Goal: Information Seeking & Learning: Learn about a topic

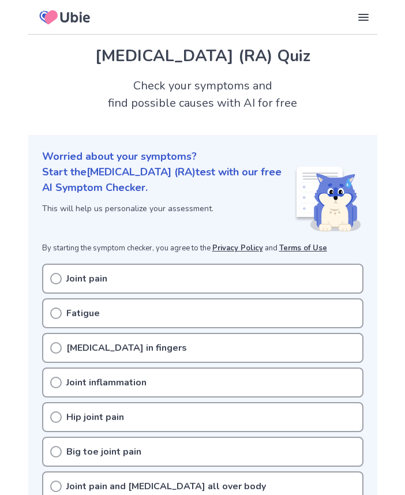
click at [65, 279] on div "Joint pain" at bounding box center [202, 279] width 321 height 30
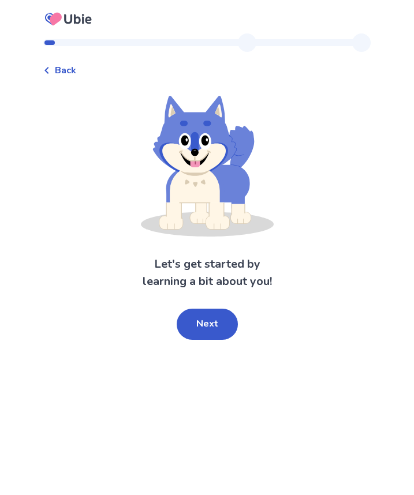
click at [76, 72] on span "Back" at bounding box center [65, 70] width 21 height 14
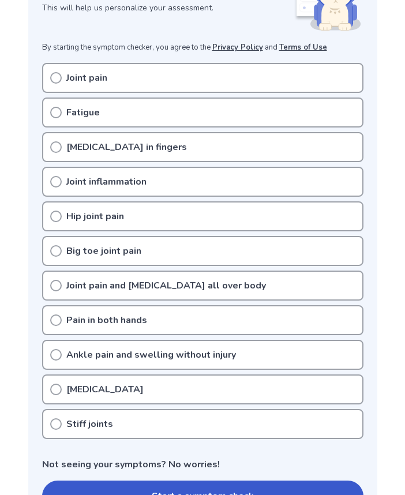
scroll to position [58, 0]
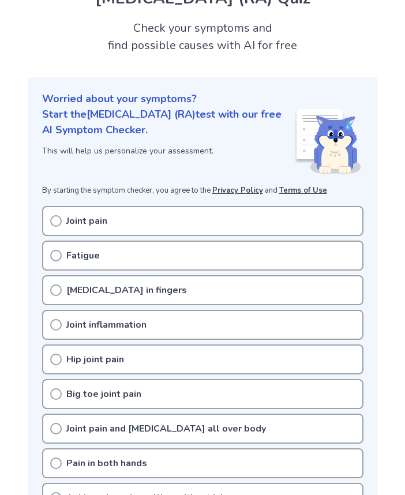
click at [89, 227] on p "Joint pain" at bounding box center [86, 221] width 41 height 14
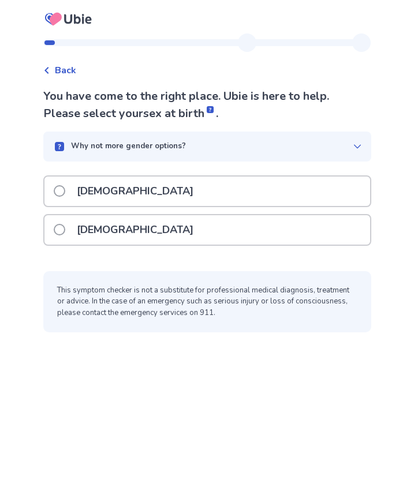
click at [102, 228] on p "[DEMOGRAPHIC_DATA]" at bounding box center [135, 229] width 130 height 29
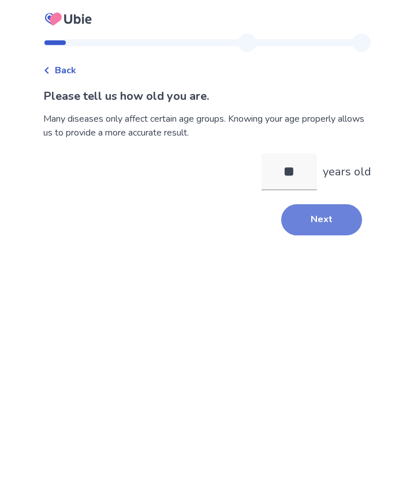
type input "**"
click at [328, 229] on button "Next" at bounding box center [321, 219] width 81 height 31
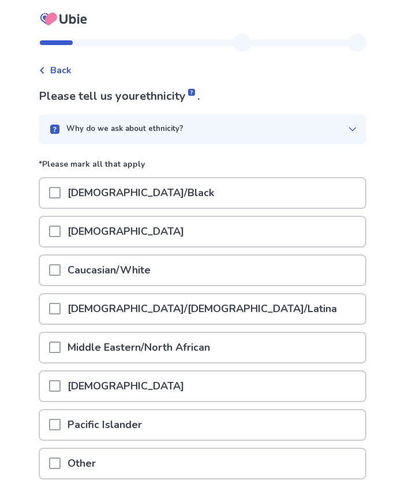
click at [68, 270] on p "Caucasian/White" at bounding box center [109, 270] width 97 height 29
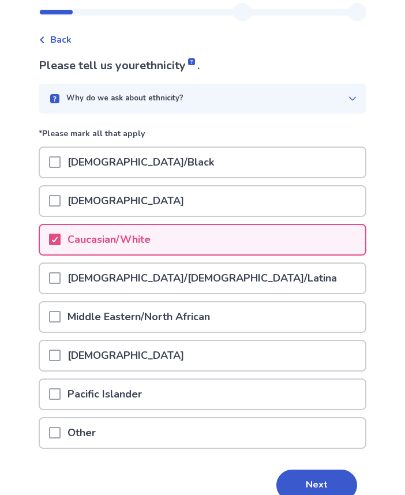
scroll to position [58, 0]
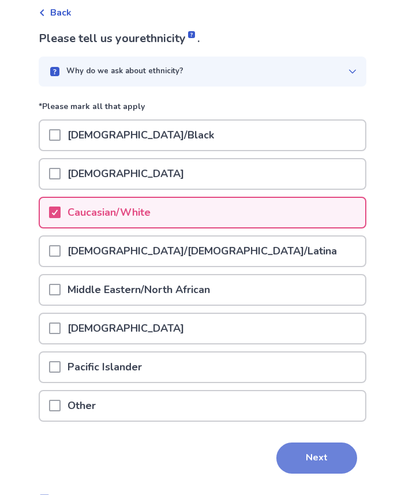
click at [300, 452] on button "Next" at bounding box center [316, 458] width 81 height 31
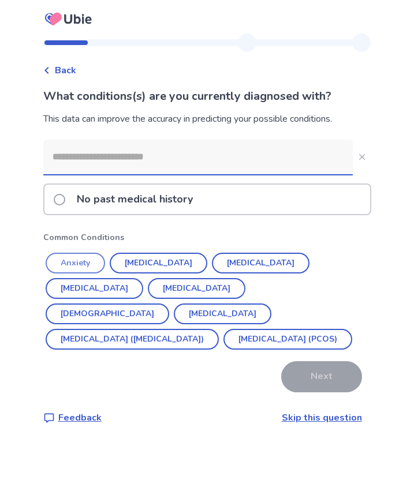
click at [81, 261] on button "Anxiety" at bounding box center [75, 263] width 59 height 21
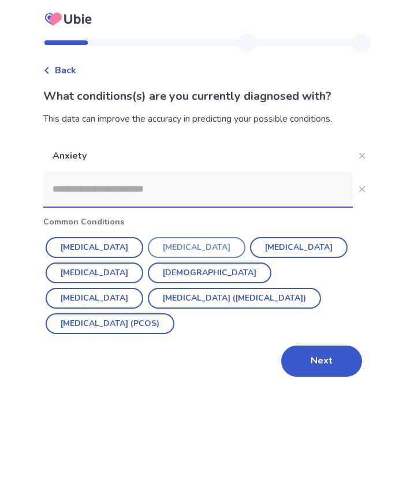
click at [194, 242] on button "Depression" at bounding box center [197, 247] width 98 height 21
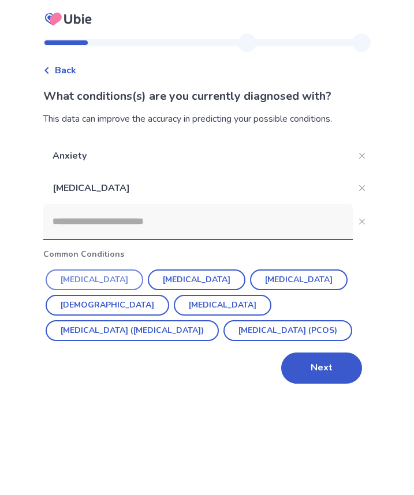
click at [110, 278] on button "Hypertension" at bounding box center [95, 280] width 98 height 21
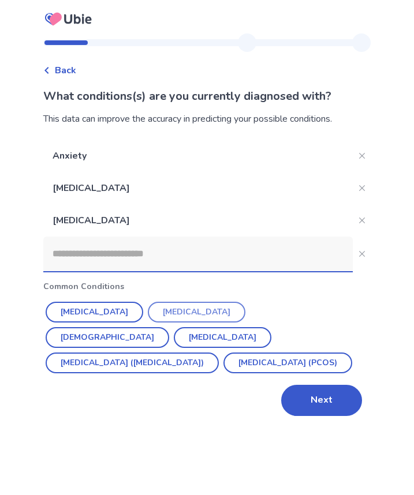
click at [162, 315] on button "Hypothyroidism" at bounding box center [197, 312] width 98 height 21
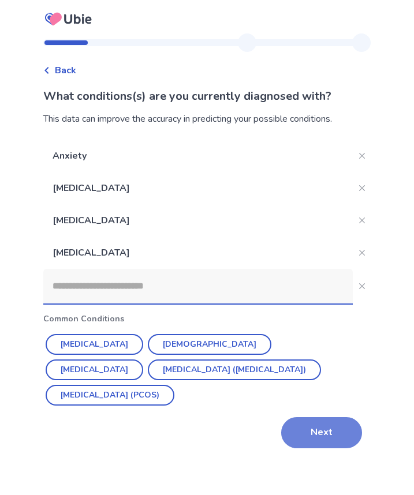
click at [342, 431] on button "Next" at bounding box center [321, 432] width 81 height 31
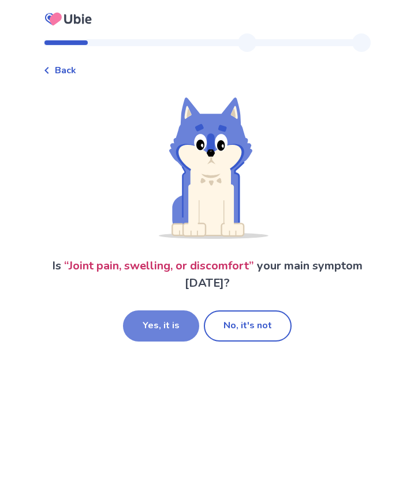
click at [157, 327] on button "Yes, it is" at bounding box center [161, 325] width 76 height 31
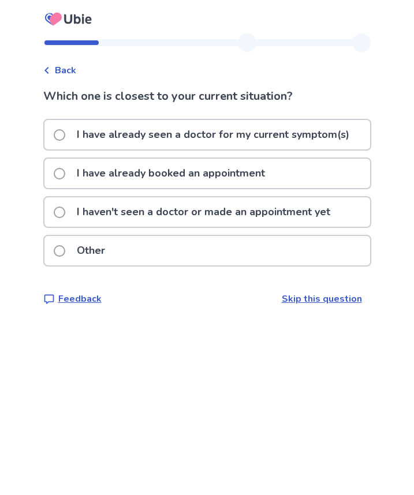
click at [72, 139] on label "I have already seen a doctor for my current symptom(s)" at bounding box center [205, 134] width 302 height 29
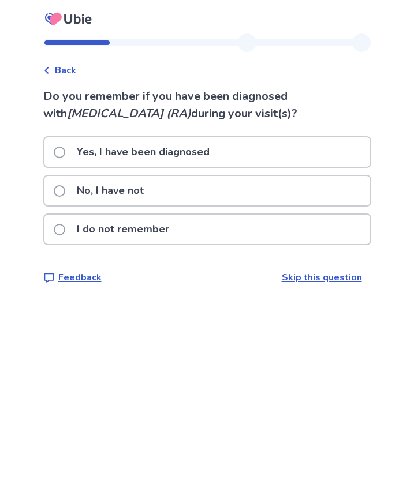
click at [114, 194] on p "No, I have not" at bounding box center [110, 190] width 81 height 29
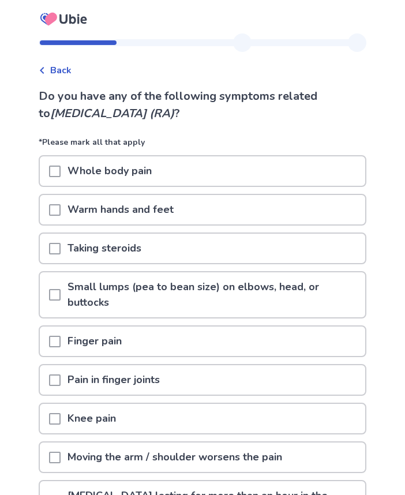
click at [79, 80] on div "Back Do you have any of the following symptoms related to rheumatoid arthritis …" at bounding box center [202, 350] width 346 height 635
click at [71, 78] on div "Back Do you have any of the following symptoms related to rheumatoid arthritis …" at bounding box center [202, 350] width 346 height 635
click at [65, 75] on span "Back" at bounding box center [60, 70] width 21 height 14
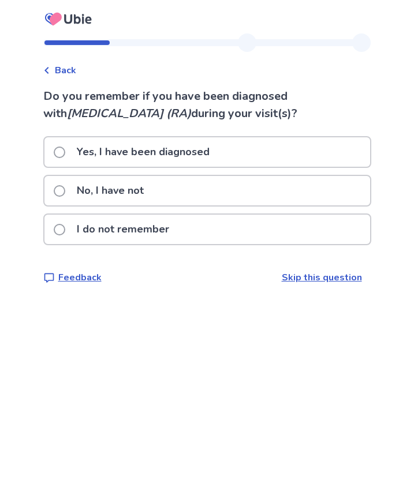
click at [127, 192] on p "No, I have not" at bounding box center [110, 190] width 81 height 29
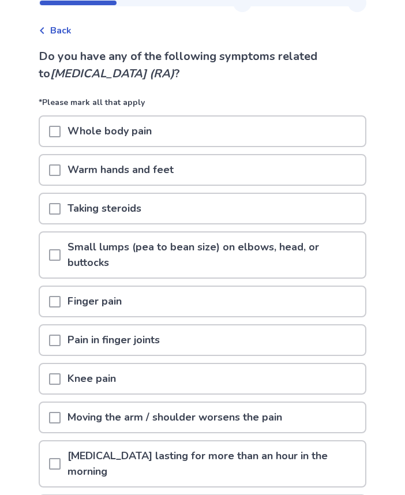
scroll to position [58, 0]
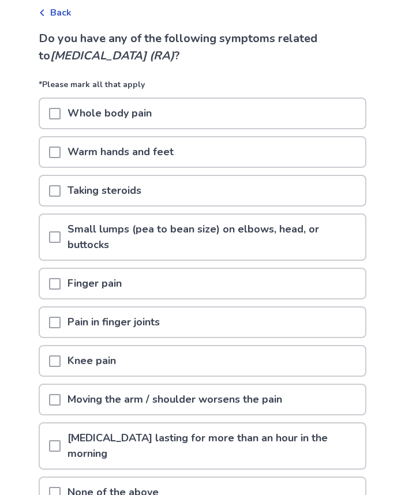
click at [61, 190] on span at bounding box center [55, 191] width 12 height 12
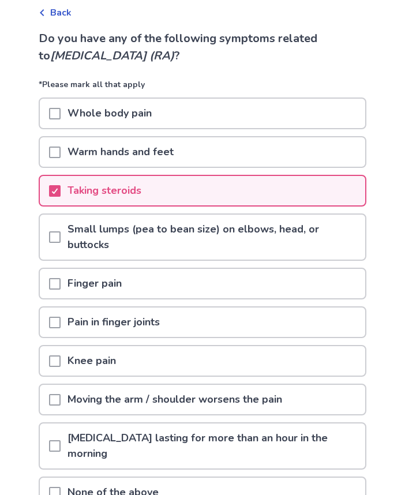
click at [70, 286] on p "Finger pain" at bounding box center [95, 283] width 68 height 29
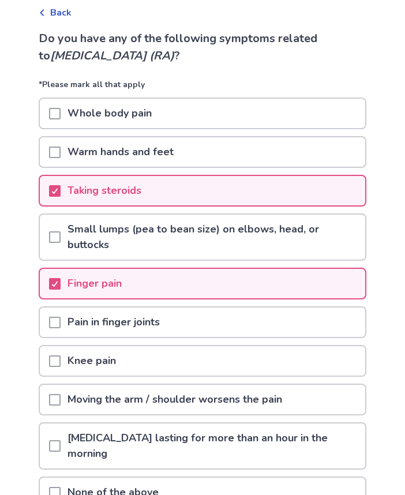
click at [68, 196] on p "Taking steroids" at bounding box center [105, 190] width 88 height 29
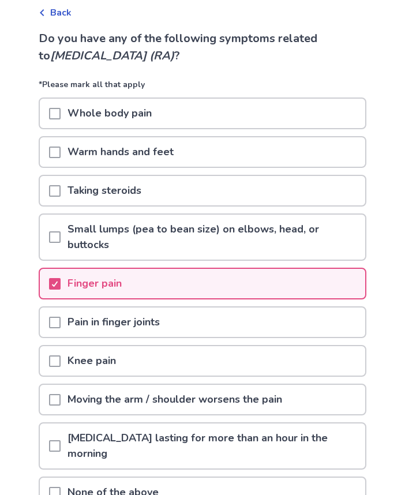
click at [70, 115] on p "Whole body pain" at bounding box center [110, 113] width 98 height 29
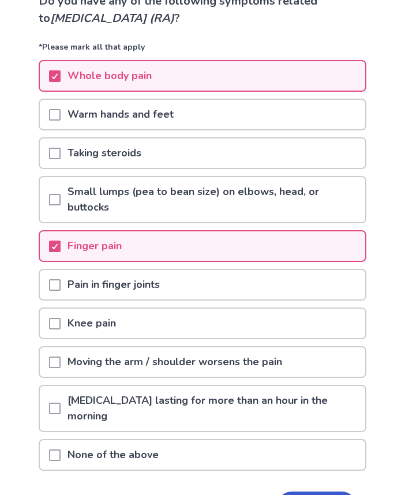
scroll to position [115, 0]
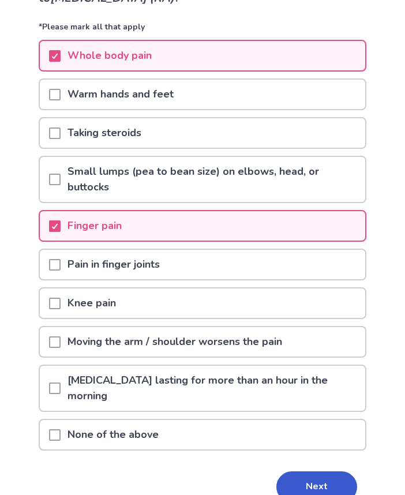
click at [61, 267] on span at bounding box center [55, 265] width 12 height 12
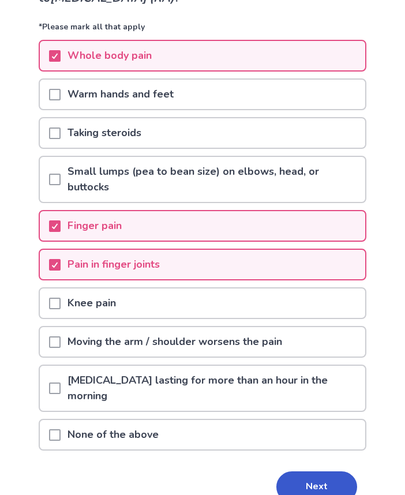
click at [68, 300] on p "Knee pain" at bounding box center [92, 303] width 62 height 29
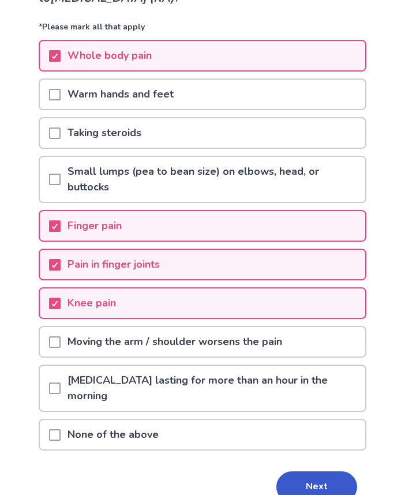
click at [70, 337] on p "Moving the arm / shoulder worsens the pain" at bounding box center [175, 341] width 229 height 29
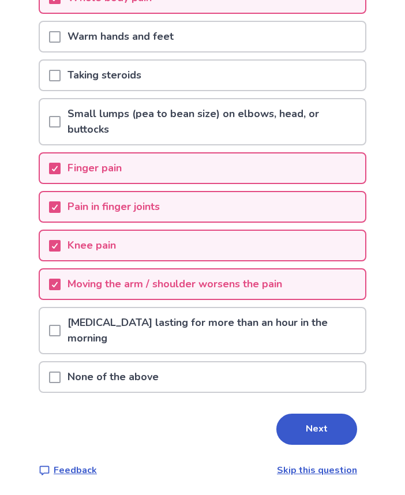
scroll to position [174, 0]
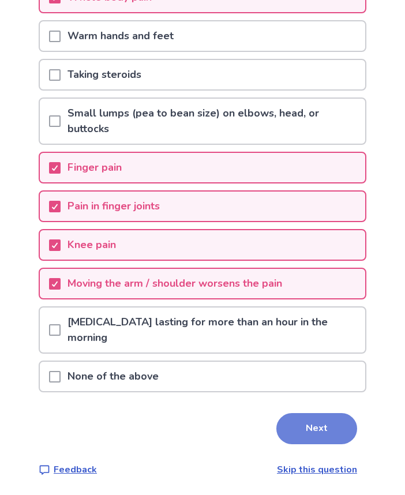
click at [302, 424] on button "Next" at bounding box center [316, 428] width 81 height 31
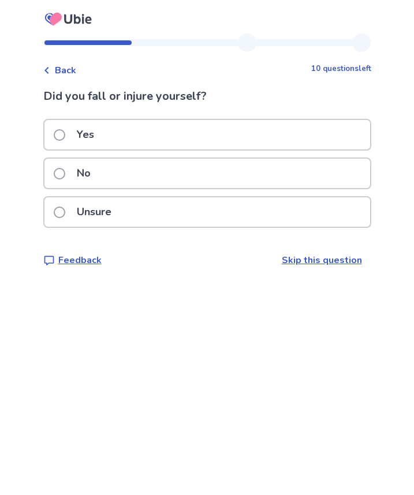
click at [168, 181] on div "No" at bounding box center [206, 173] width 325 height 29
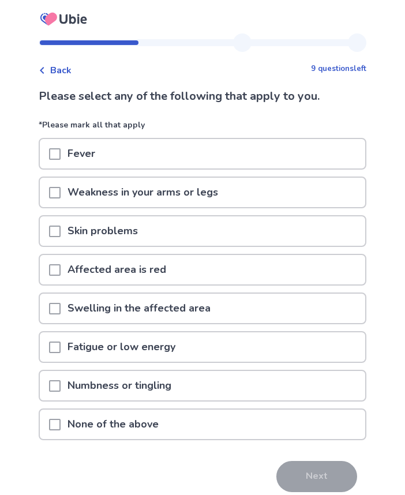
click at [70, 74] on span "Back" at bounding box center [60, 70] width 21 height 14
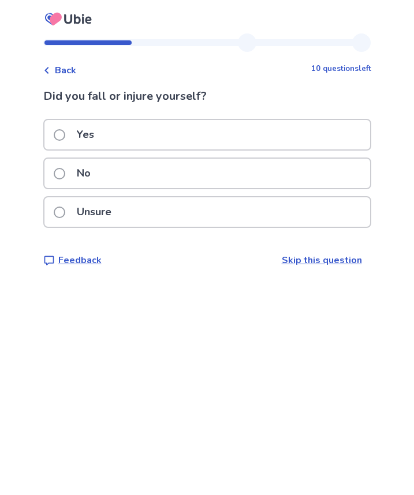
click at [96, 169] on p "No" at bounding box center [84, 173] width 28 height 29
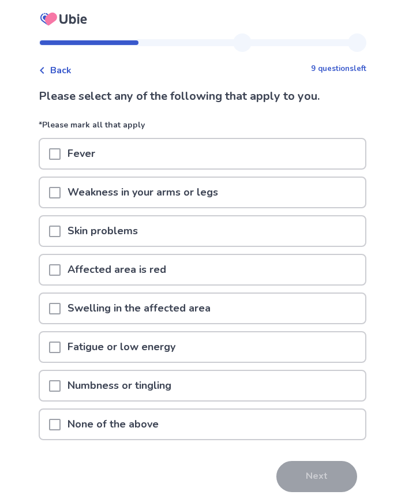
click at [182, 199] on p "Weakness in your arms or legs" at bounding box center [143, 192] width 164 height 29
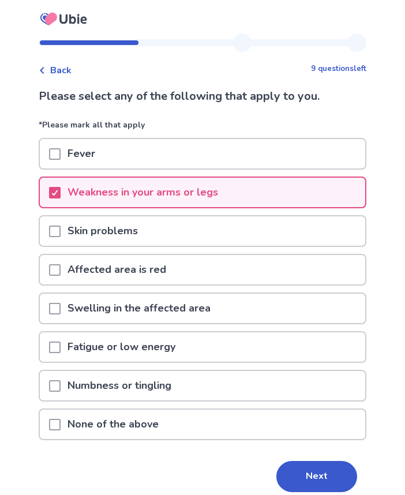
click at [196, 315] on p "Swelling in the affected area" at bounding box center [139, 308] width 157 height 29
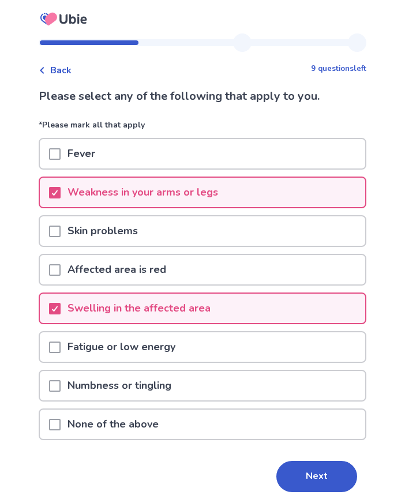
click at [181, 342] on p "Fatigue or low energy" at bounding box center [122, 346] width 122 height 29
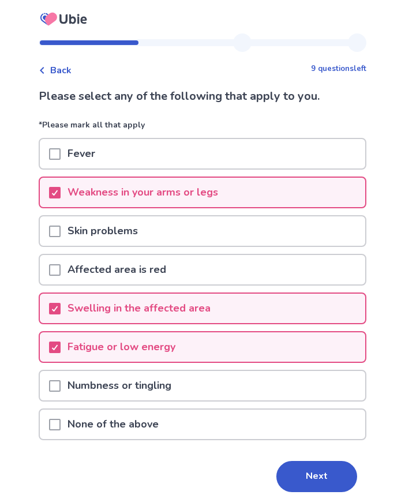
click at [162, 380] on p "Numbness or tingling" at bounding box center [120, 385] width 118 height 29
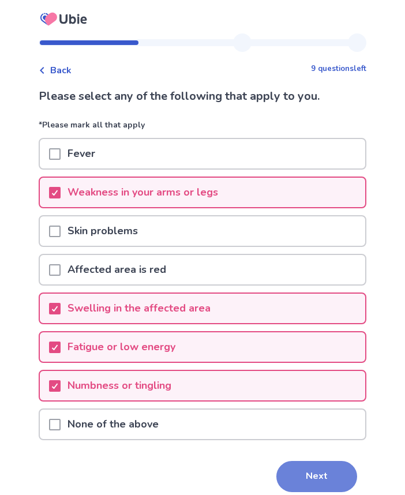
click at [321, 477] on button "Next" at bounding box center [316, 476] width 81 height 31
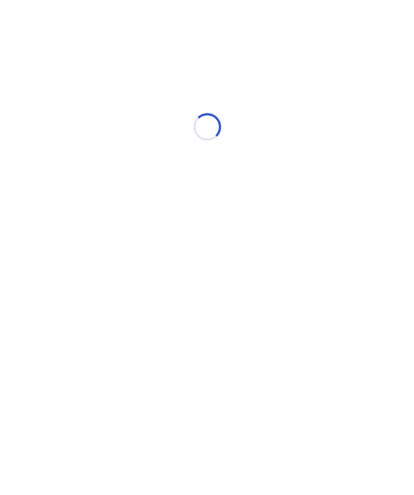
select select "*"
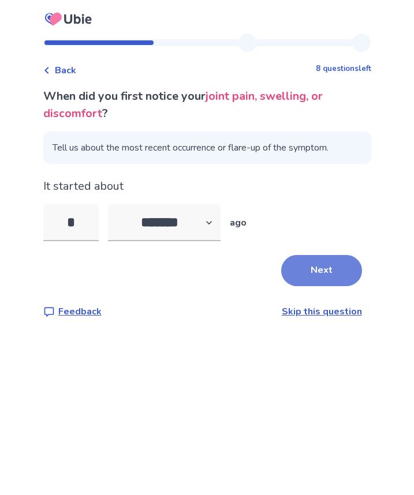
type input "*"
click at [313, 263] on button "Next" at bounding box center [321, 270] width 81 height 31
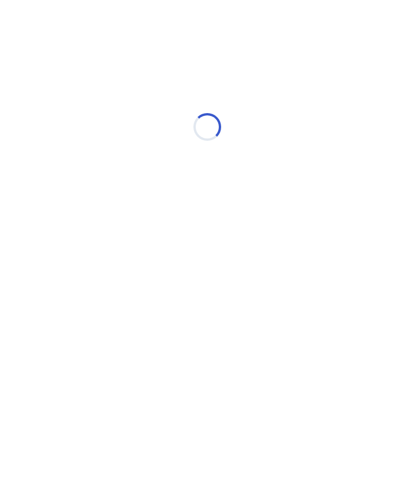
select select "*"
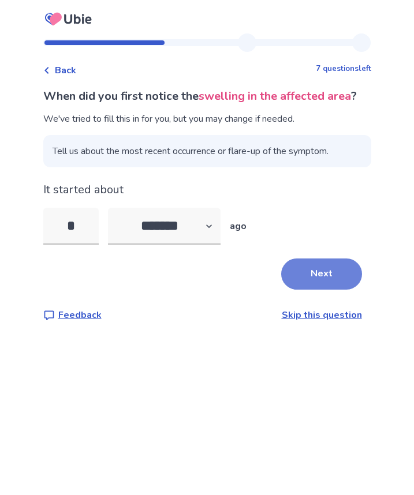
click at [319, 290] on button "Next" at bounding box center [321, 274] width 81 height 31
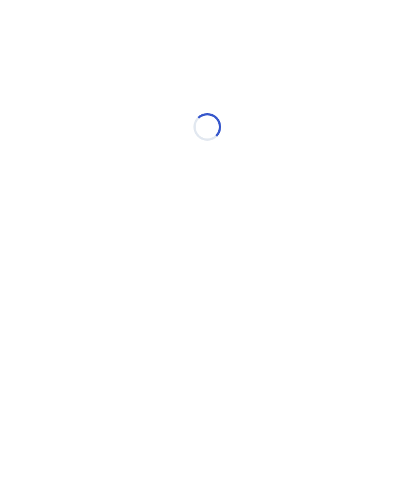
select select "*"
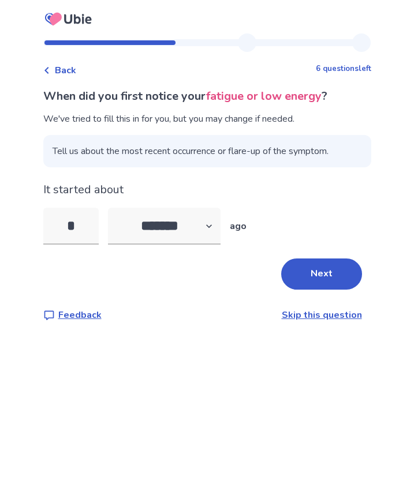
click at [76, 74] on span "Back" at bounding box center [65, 70] width 21 height 14
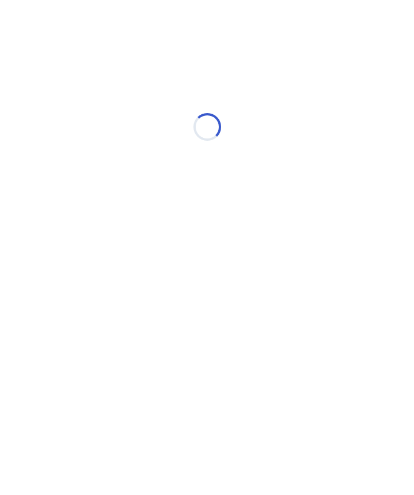
select select "*"
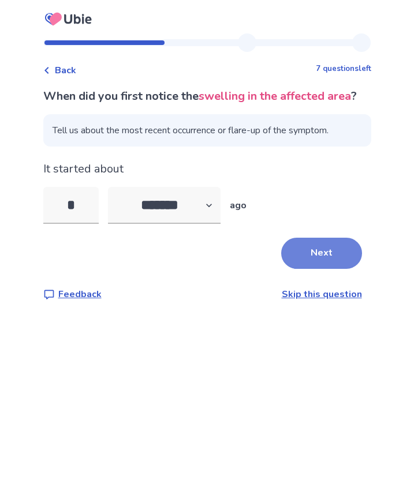
click at [339, 269] on button "Next" at bounding box center [321, 253] width 81 height 31
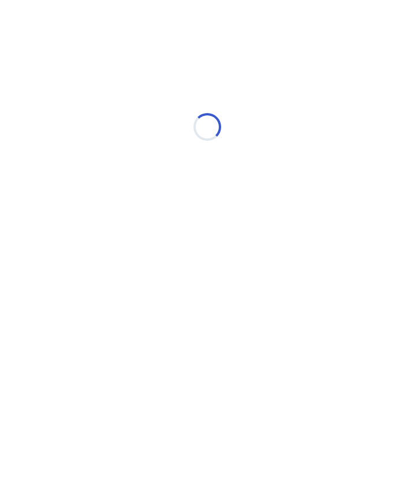
select select "*"
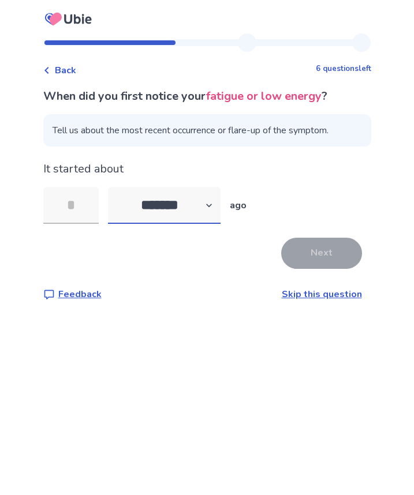
click at [219, 209] on select "******* ****** ******* ******** *******" at bounding box center [164, 205] width 113 height 37
select select "*"
click at [114, 187] on select "******* ****** ******* ******** *******" at bounding box center [164, 205] width 113 height 37
click at [85, 214] on input "tel" at bounding box center [70, 205] width 55 height 37
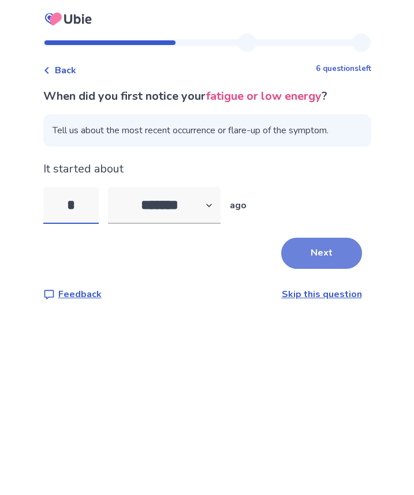
type input "*"
click at [316, 258] on button "Next" at bounding box center [321, 253] width 81 height 31
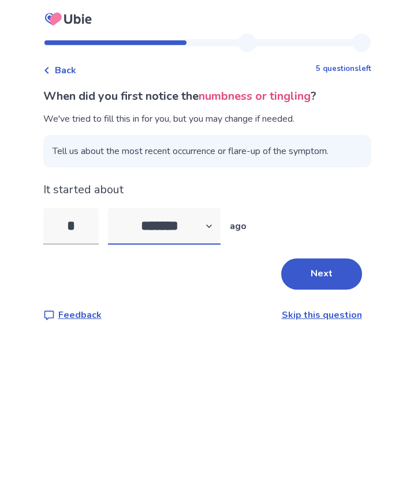
click at [167, 233] on select "******* ****** ******* ******** *******" at bounding box center [164, 226] width 113 height 37
select select "*"
click at [114, 208] on select "******* ****** ******* ******** *******" at bounding box center [164, 226] width 113 height 37
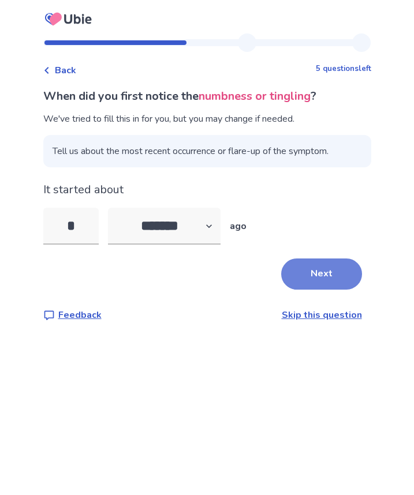
click at [320, 280] on button "Next" at bounding box center [321, 274] width 81 height 31
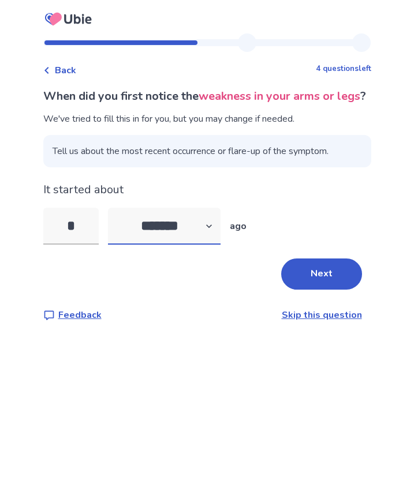
click at [197, 245] on select "******* ****** ******* ******** *******" at bounding box center [164, 226] width 113 height 37
select select "*"
click at [114, 225] on select "******* ****** ******* ******** *******" at bounding box center [164, 226] width 113 height 37
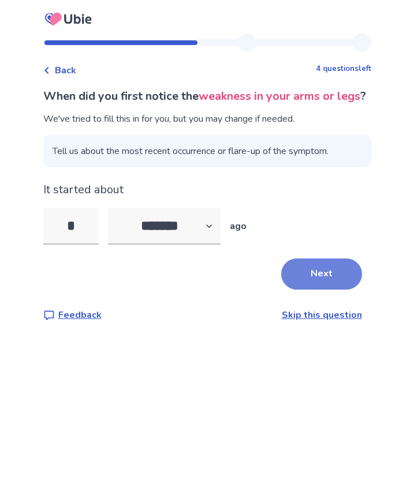
click at [304, 287] on button "Next" at bounding box center [321, 274] width 81 height 31
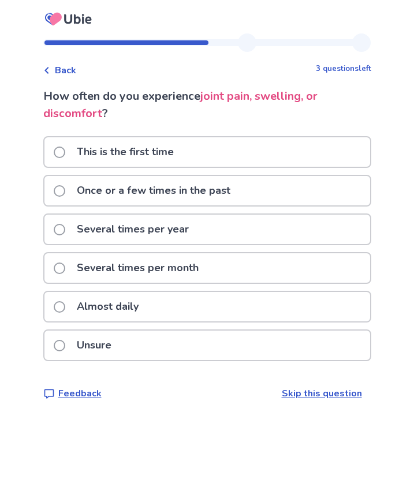
click at [129, 301] on p "Almost daily" at bounding box center [108, 306] width 76 height 29
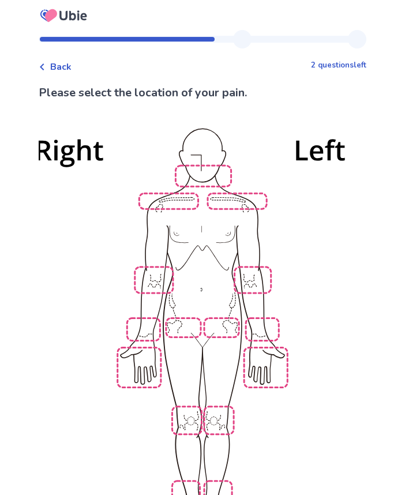
scroll to position [58, 0]
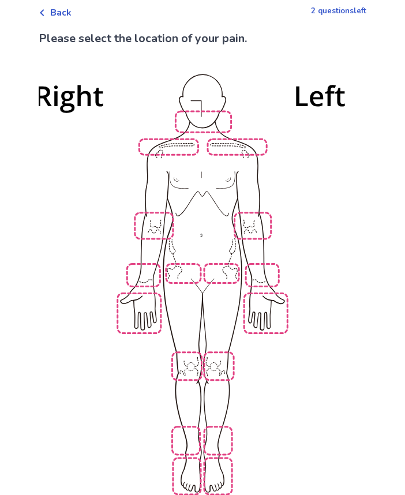
click at [260, 293] on img at bounding box center [203, 283] width 656 height 444
click at [143, 290] on img at bounding box center [203, 283] width 656 height 444
click at [186, 354] on img at bounding box center [203, 283] width 656 height 444
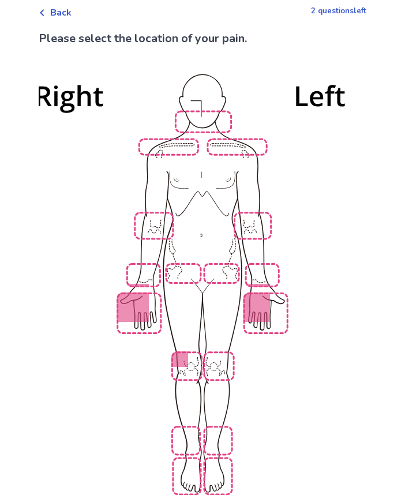
click at [214, 353] on img at bounding box center [203, 283] width 656 height 444
click at [246, 144] on img at bounding box center [203, 283] width 656 height 444
click at [184, 142] on img at bounding box center [203, 283] width 656 height 444
click at [190, 433] on img at bounding box center [203, 283] width 656 height 444
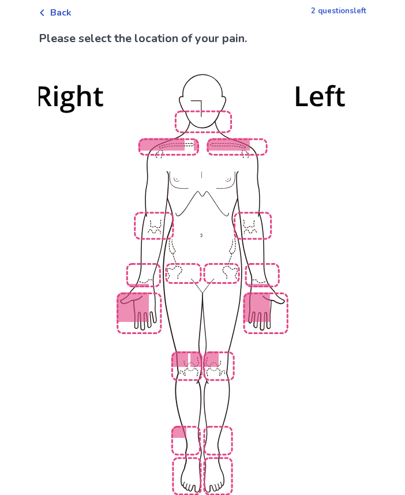
click at [218, 431] on img at bounding box center [203, 283] width 656 height 444
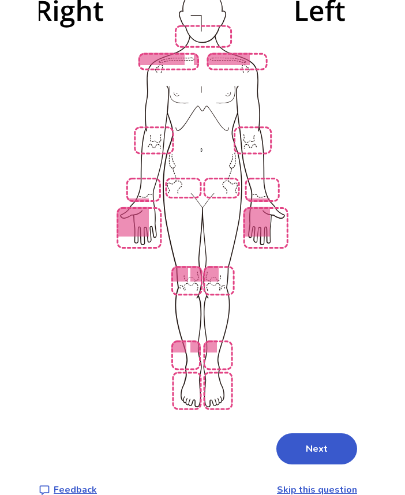
scroll to position [145, 0]
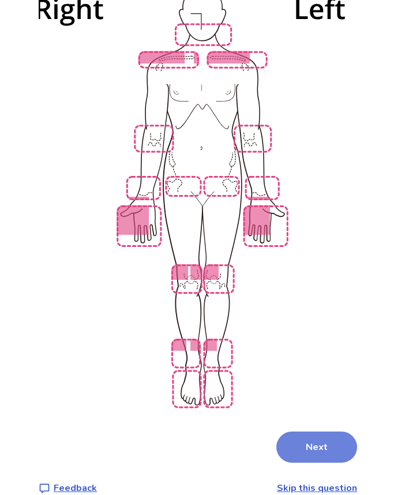
click at [328, 432] on button "Next" at bounding box center [316, 447] width 81 height 31
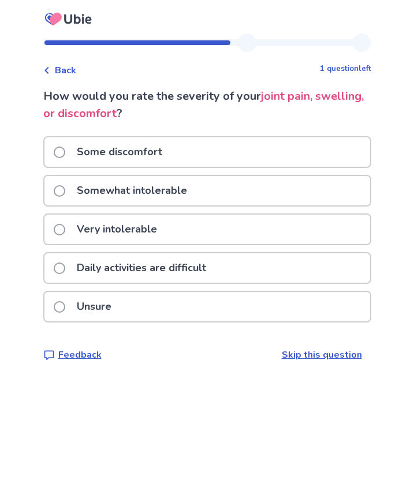
click at [194, 199] on p "Somewhat intolerable" at bounding box center [132, 190] width 124 height 29
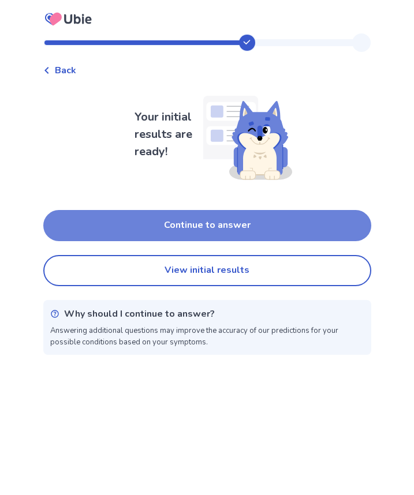
click at [276, 227] on button "Continue to answer" at bounding box center [207, 225] width 328 height 31
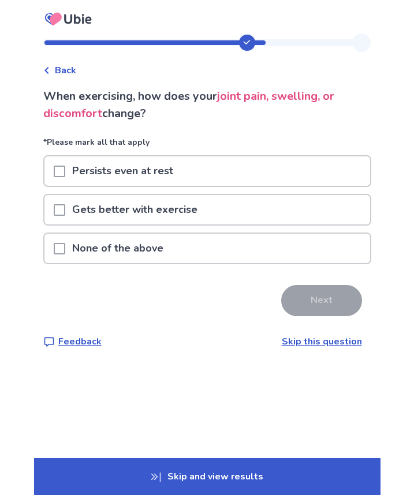
click at [135, 177] on p "Persists even at rest" at bounding box center [122, 170] width 115 height 29
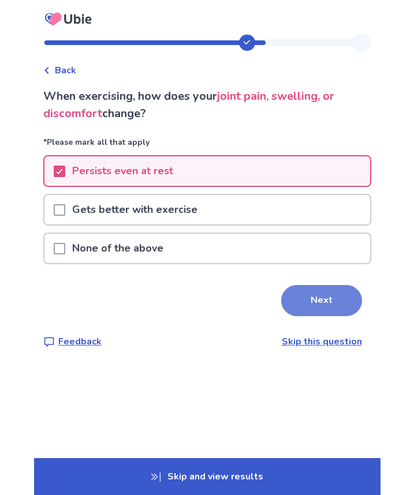
click at [316, 306] on button "Next" at bounding box center [321, 300] width 81 height 31
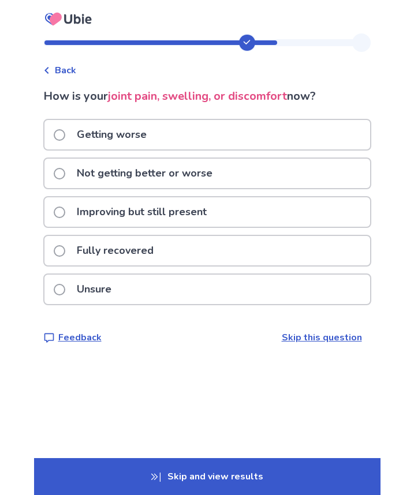
click at [137, 143] on p "Getting worse" at bounding box center [112, 134] width 84 height 29
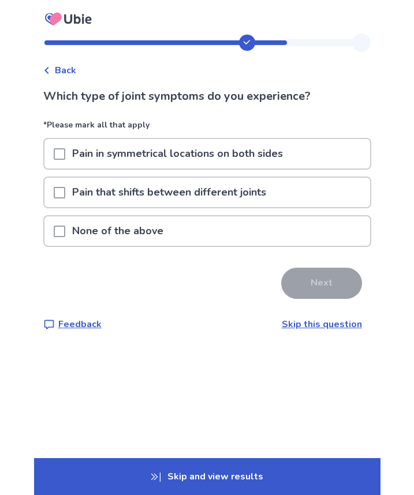
click at [273, 145] on p "Pain in symmetrical locations on both sides" at bounding box center [177, 153] width 224 height 29
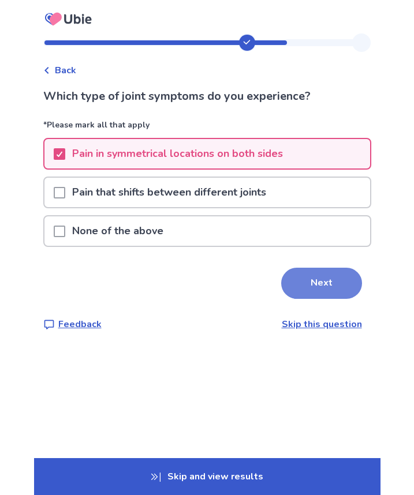
click at [323, 279] on button "Next" at bounding box center [321, 283] width 81 height 31
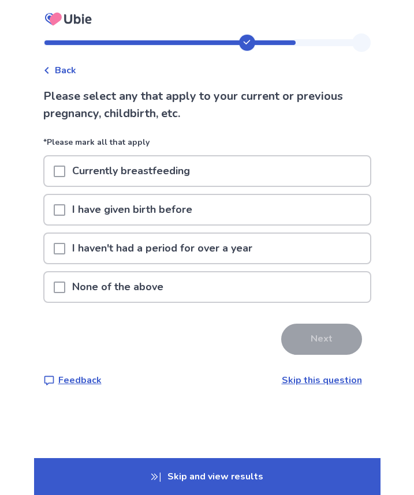
click at [129, 218] on p "I have given birth before" at bounding box center [132, 209] width 134 height 29
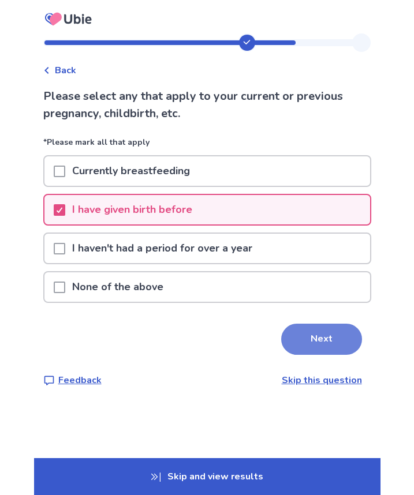
click at [312, 340] on button "Next" at bounding box center [321, 339] width 81 height 31
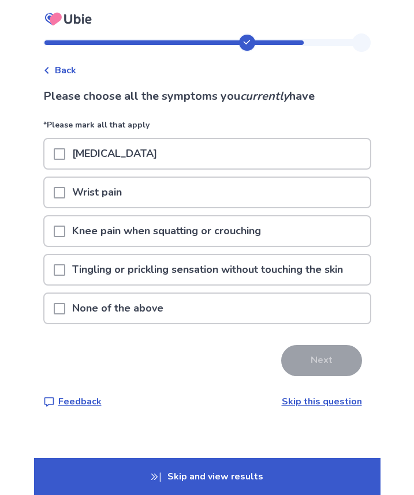
click at [158, 155] on div "Joint stiffness" at bounding box center [206, 153] width 325 height 29
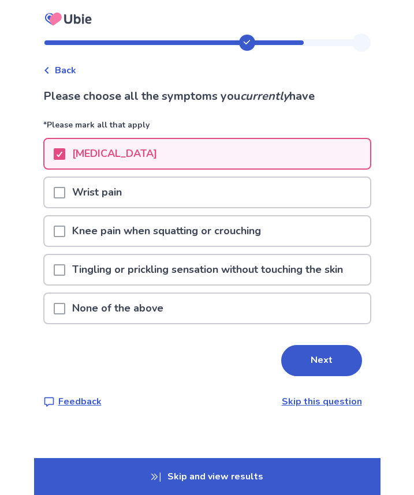
click at [151, 187] on div "Wrist pain" at bounding box center [206, 192] width 325 height 29
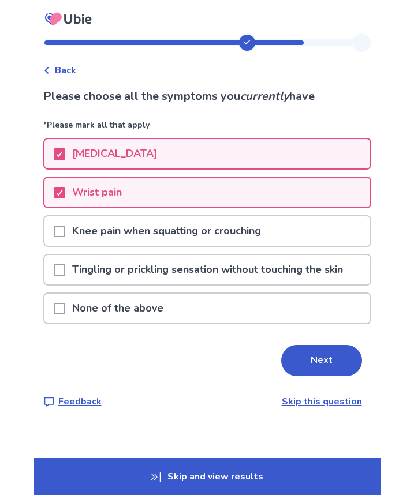
click at [159, 236] on p "Knee pain when squatting or crouching" at bounding box center [166, 230] width 203 height 29
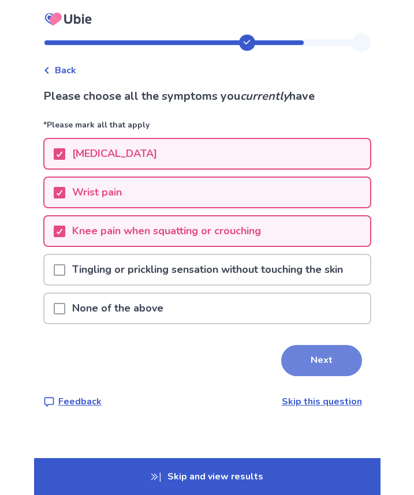
click at [308, 365] on button "Next" at bounding box center [321, 360] width 81 height 31
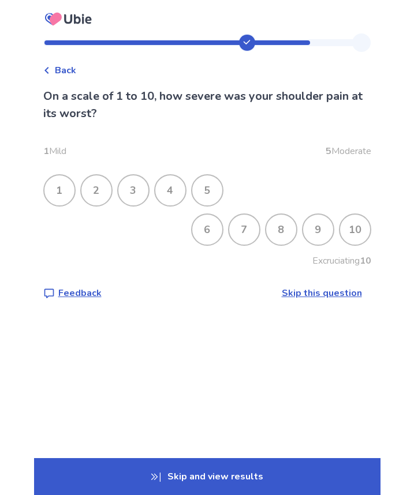
click at [246, 231] on div "7" at bounding box center [244, 230] width 30 height 30
click at [265, 232] on div "8" at bounding box center [281, 230] width 32 height 32
click at [199, 229] on div "6" at bounding box center [207, 230] width 30 height 30
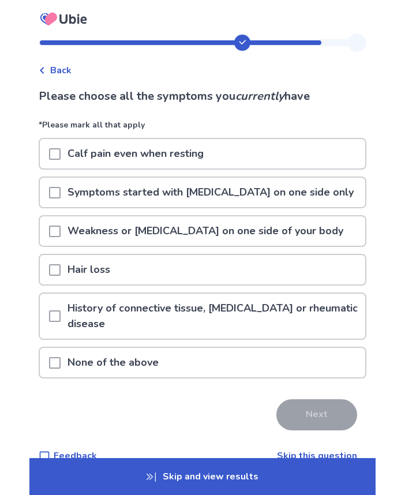
click at [184, 162] on p "Calf pain even when resting" at bounding box center [136, 153] width 150 height 29
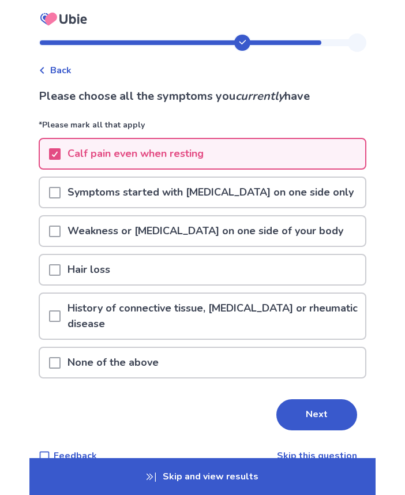
click at [129, 275] on div "Hair loss" at bounding box center [202, 269] width 325 height 29
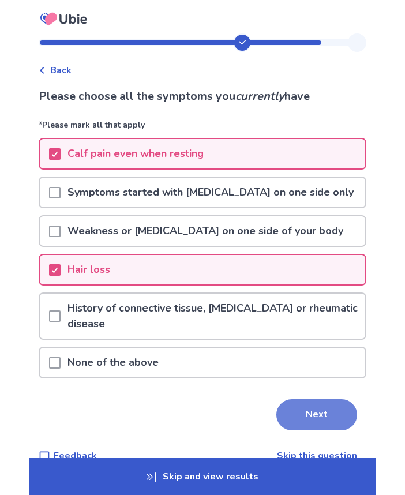
click at [300, 411] on button "Next" at bounding box center [316, 414] width 81 height 31
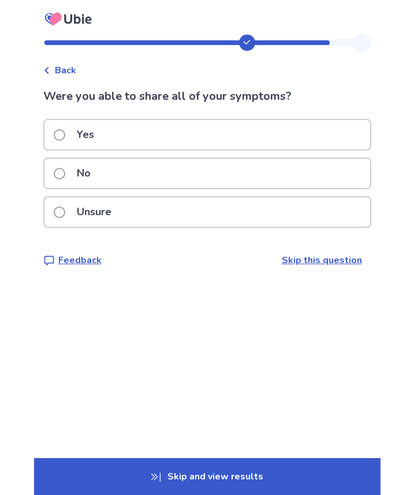
click at [117, 182] on div "No" at bounding box center [206, 173] width 325 height 29
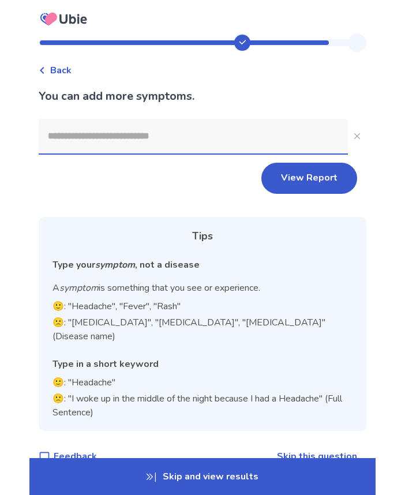
click at [148, 136] on input at bounding box center [193, 136] width 309 height 35
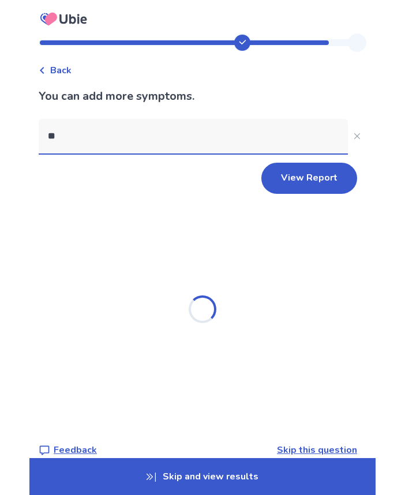
type input "***"
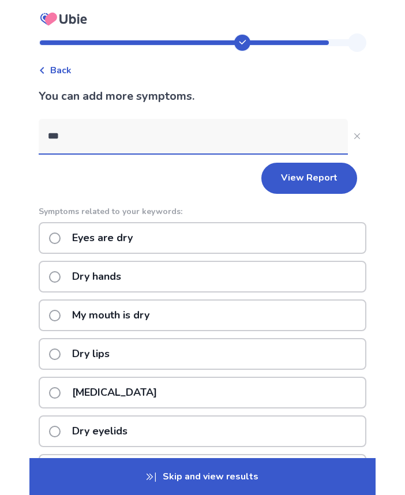
click at [83, 312] on p "My mouth is dry" at bounding box center [110, 315] width 91 height 29
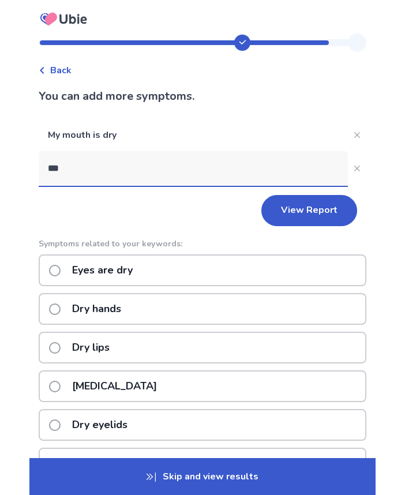
type input "***"
click at [145, 262] on div "Eyes are dry" at bounding box center [203, 271] width 328 height 32
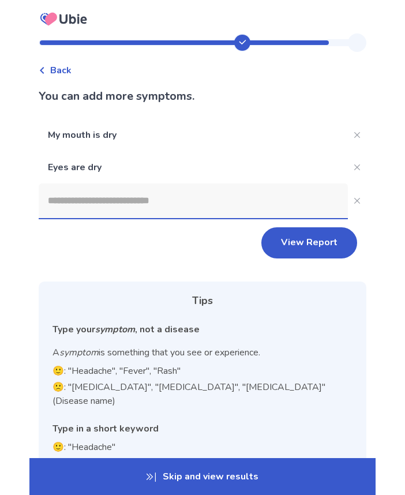
click at [124, 201] on input at bounding box center [193, 201] width 309 height 35
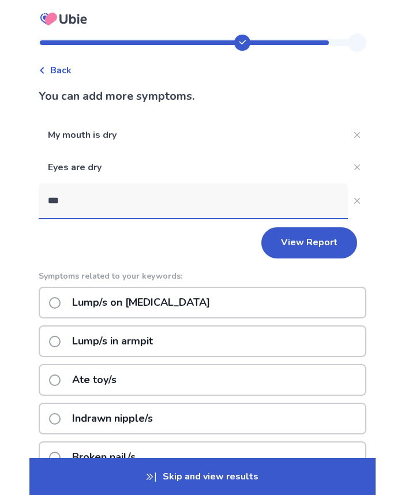
type input "****"
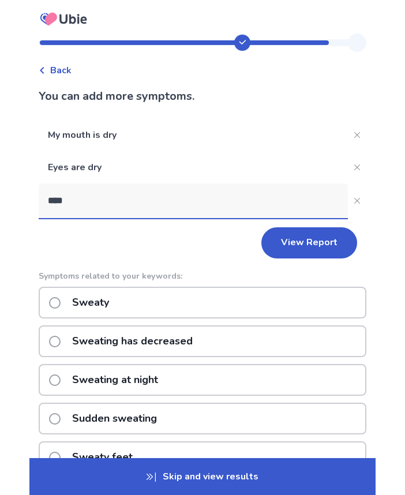
click at [122, 411] on p "Sudden sweating" at bounding box center [114, 418] width 99 height 29
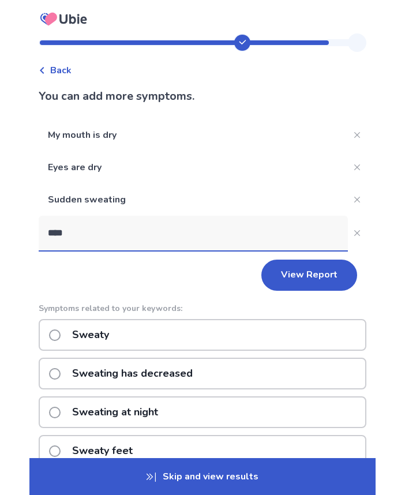
type input "****"
click at [187, 411] on div "Sweating at night" at bounding box center [203, 412] width 328 height 32
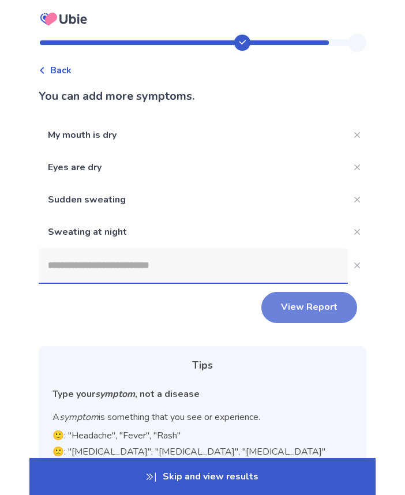
click at [324, 304] on button "View Report" at bounding box center [309, 307] width 96 height 31
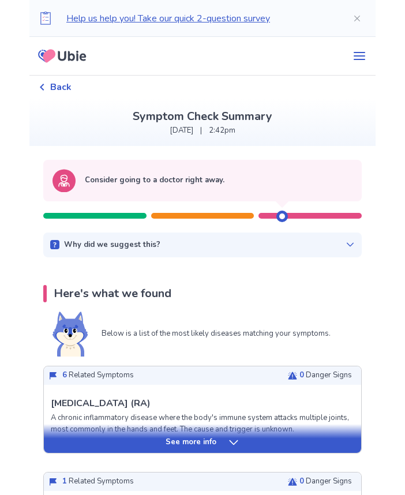
click at [346, 249] on icon at bounding box center [350, 244] width 9 height 9
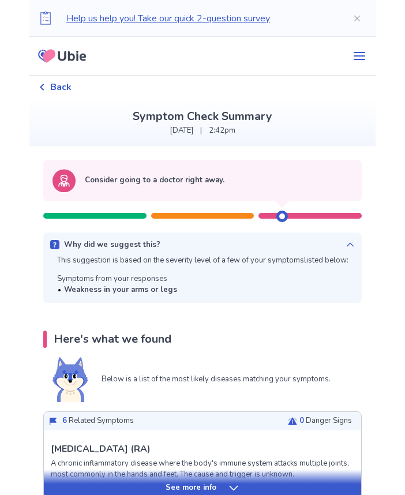
click at [346, 249] on icon at bounding box center [350, 244] width 9 height 9
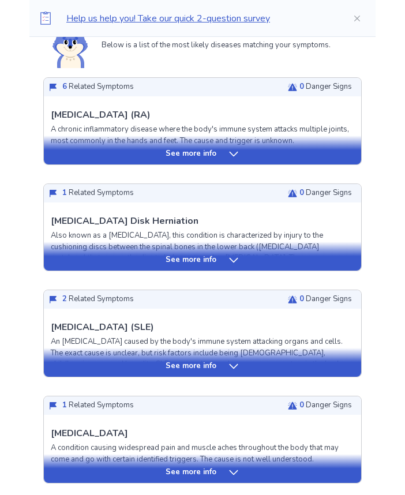
scroll to position [231, 0]
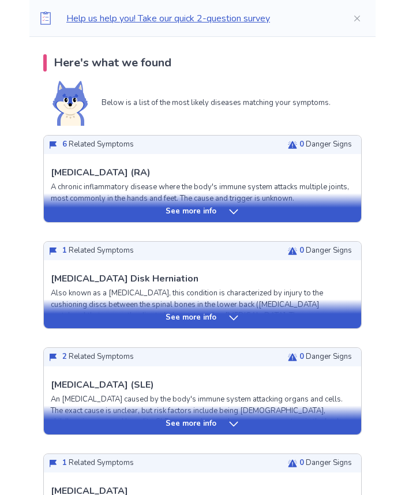
click at [212, 209] on p "See more info" at bounding box center [191, 212] width 51 height 12
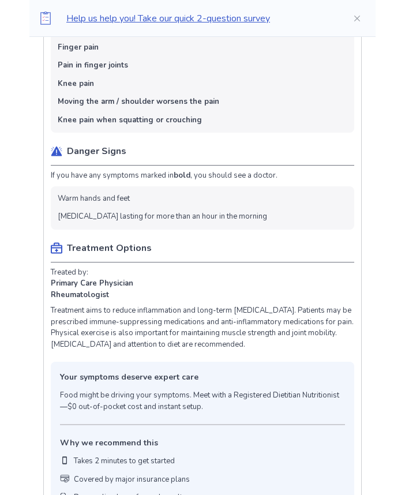
scroll to position [577, 0]
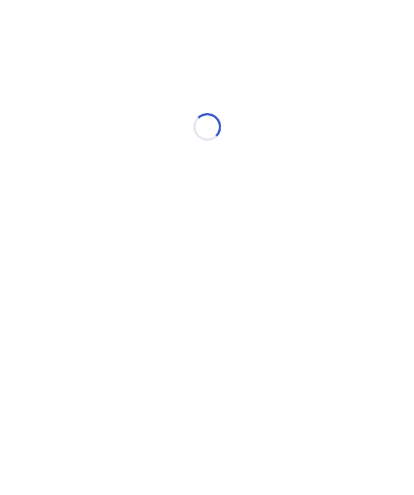
select select "*"
